Goal: Find specific page/section: Find specific page/section

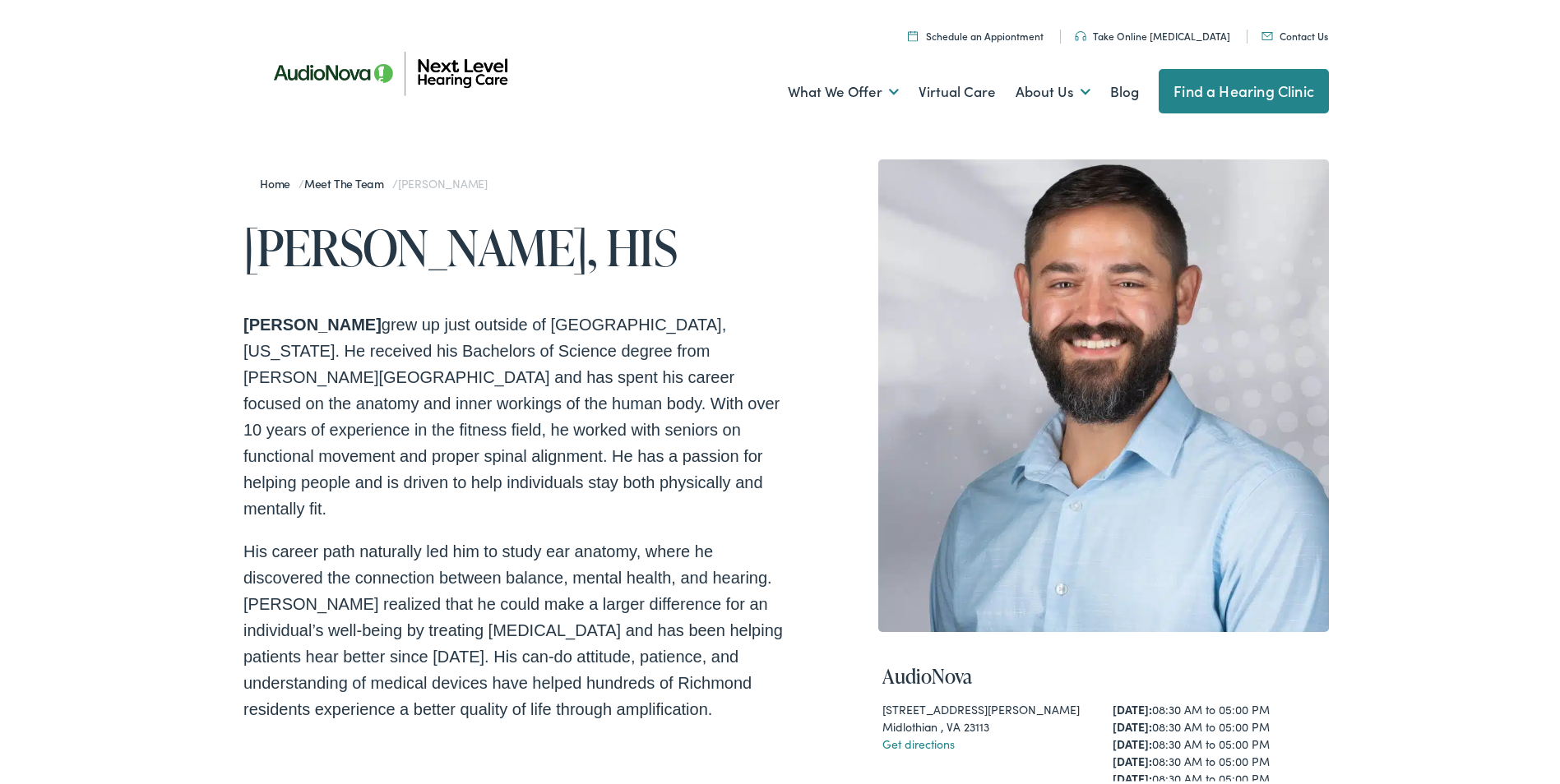
click at [327, 180] on link "Meet the Team" at bounding box center [348, 180] width 88 height 16
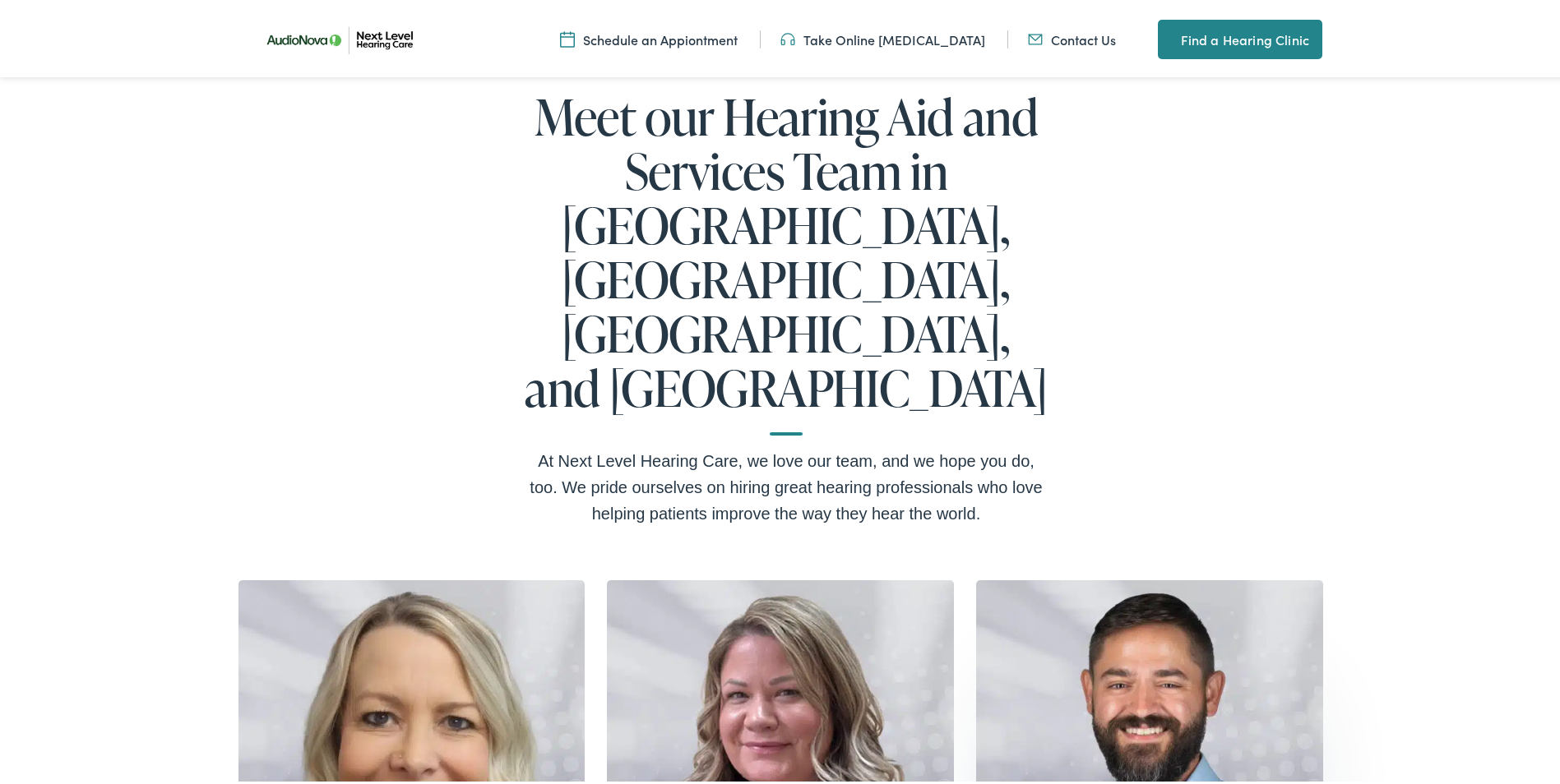
scroll to position [165, 0]
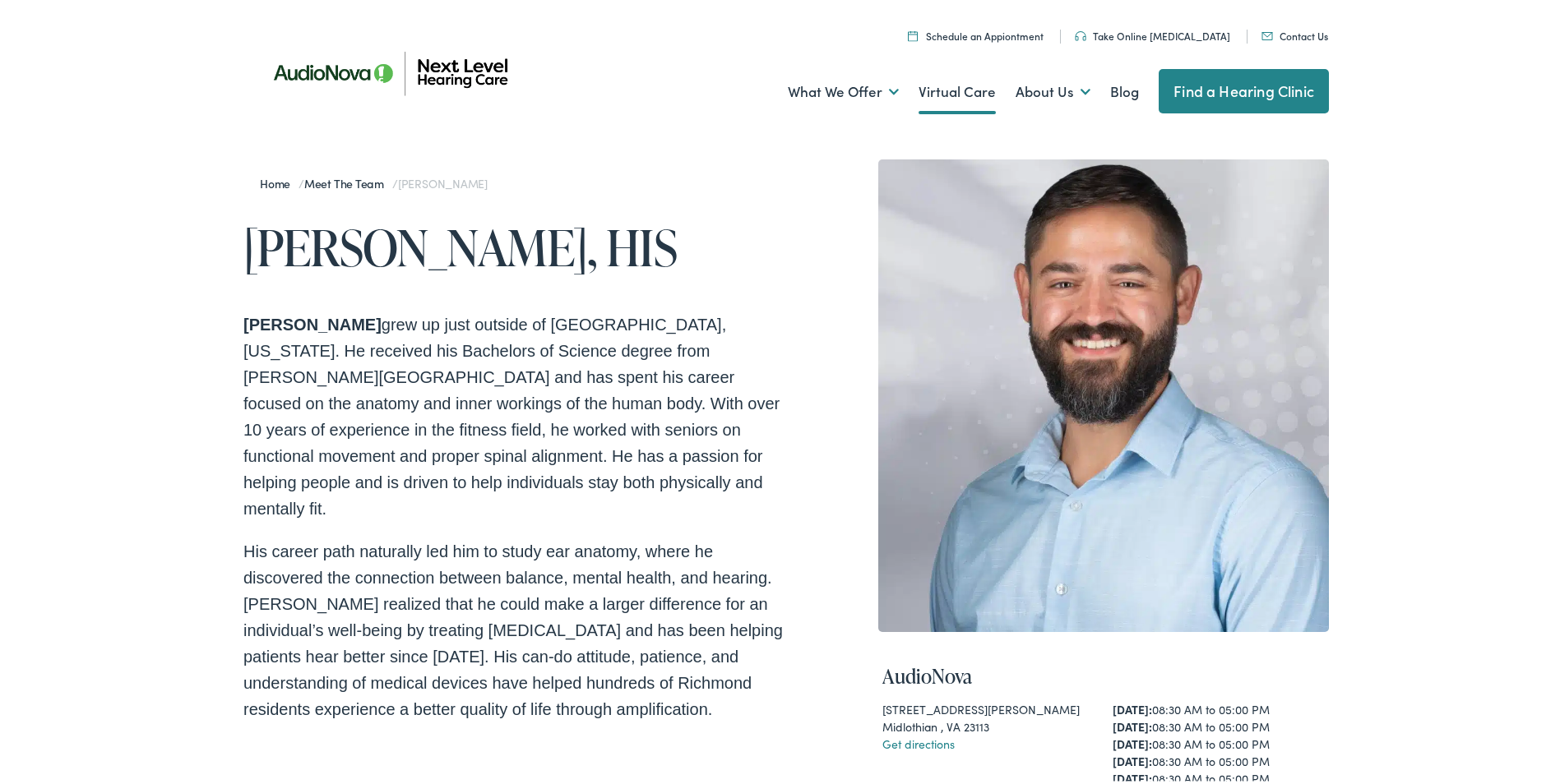
click at [952, 93] on link "Virtual Care" at bounding box center [956, 88] width 77 height 61
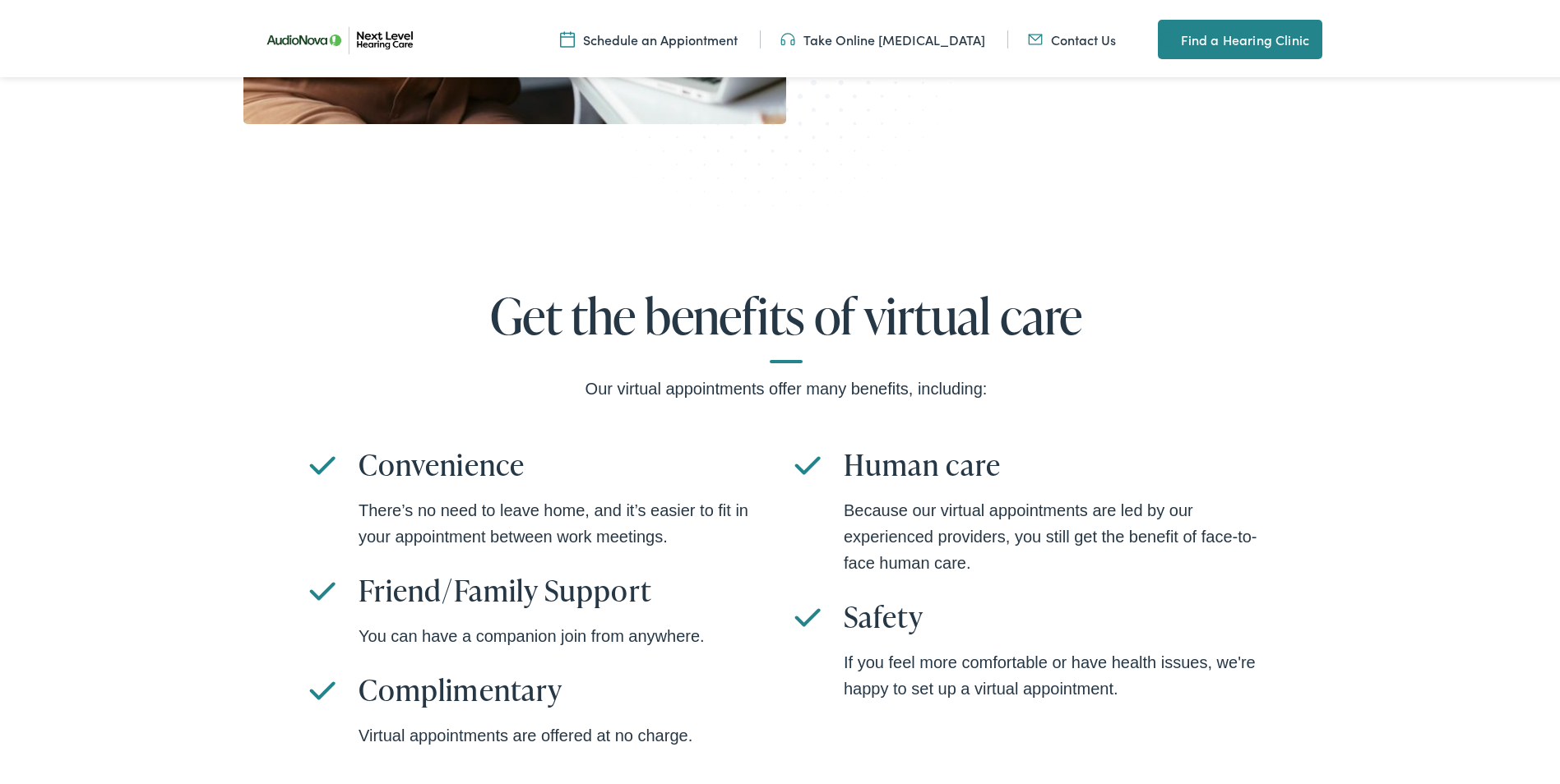
scroll to position [1151, 0]
